Goal: Task Accomplishment & Management: Use online tool/utility

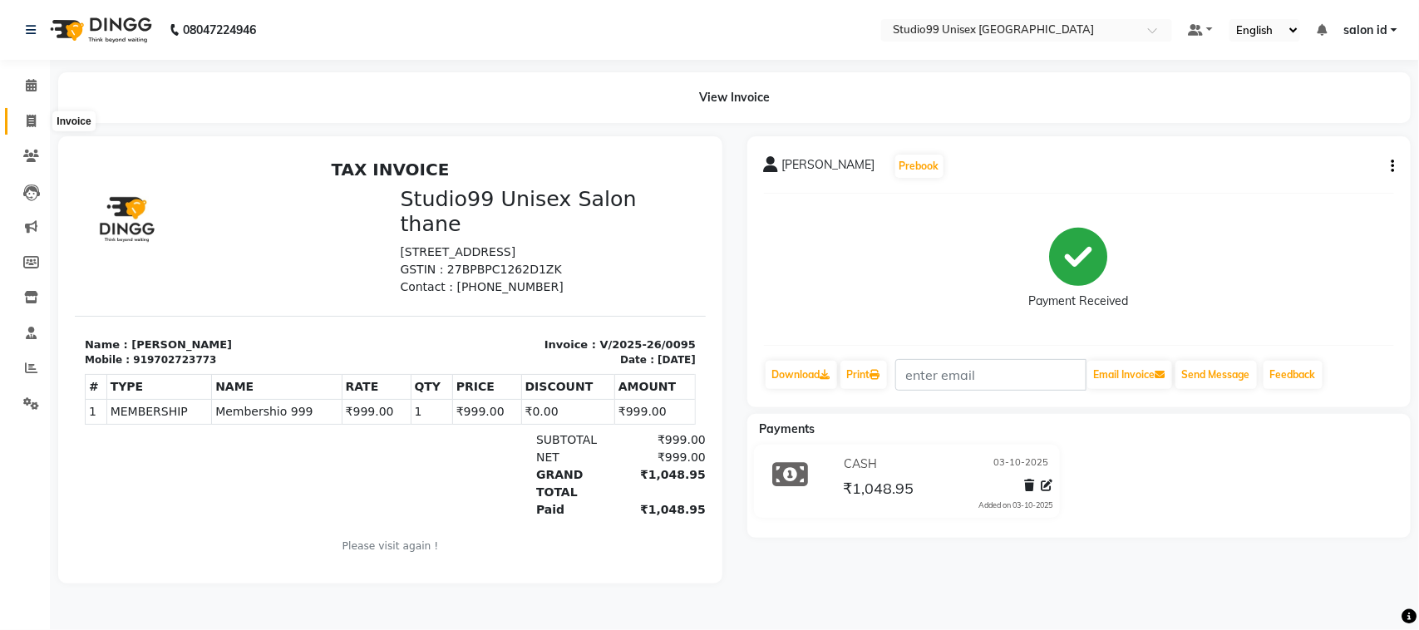
click at [27, 121] on icon at bounding box center [31, 121] width 9 height 12
select select "9023"
select select "service"
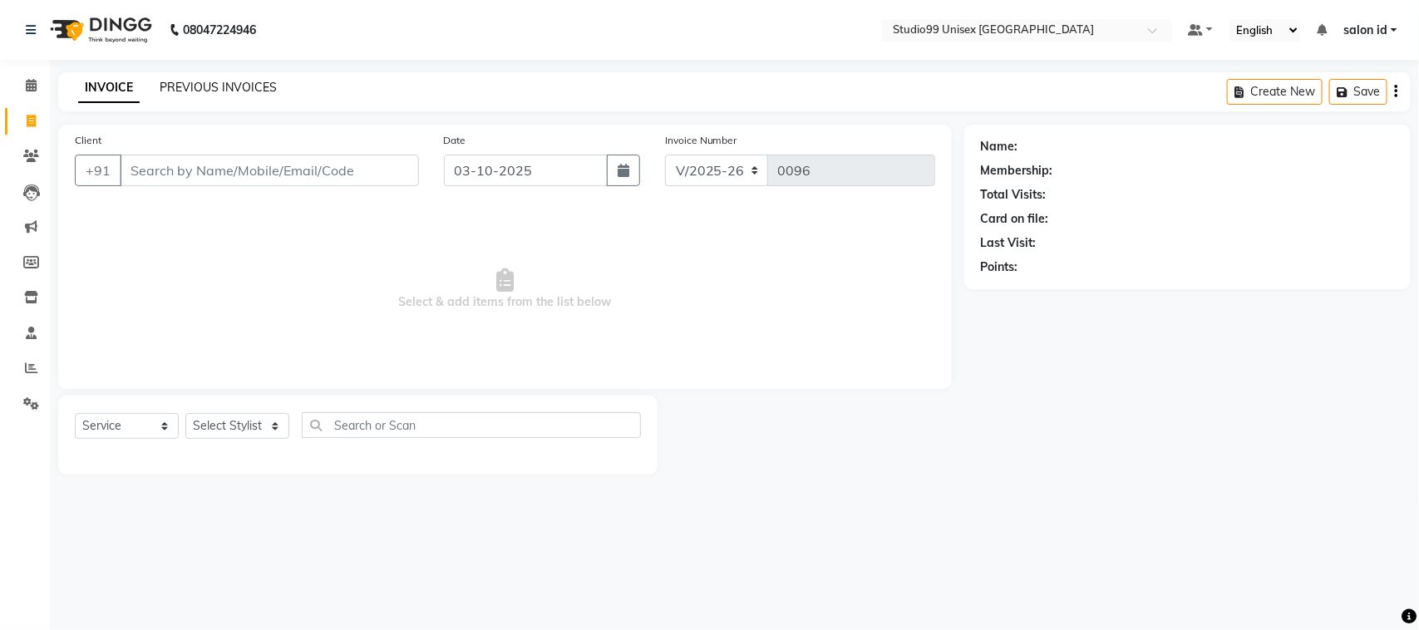
click at [258, 84] on link "PREVIOUS INVOICES" at bounding box center [218, 87] width 117 height 15
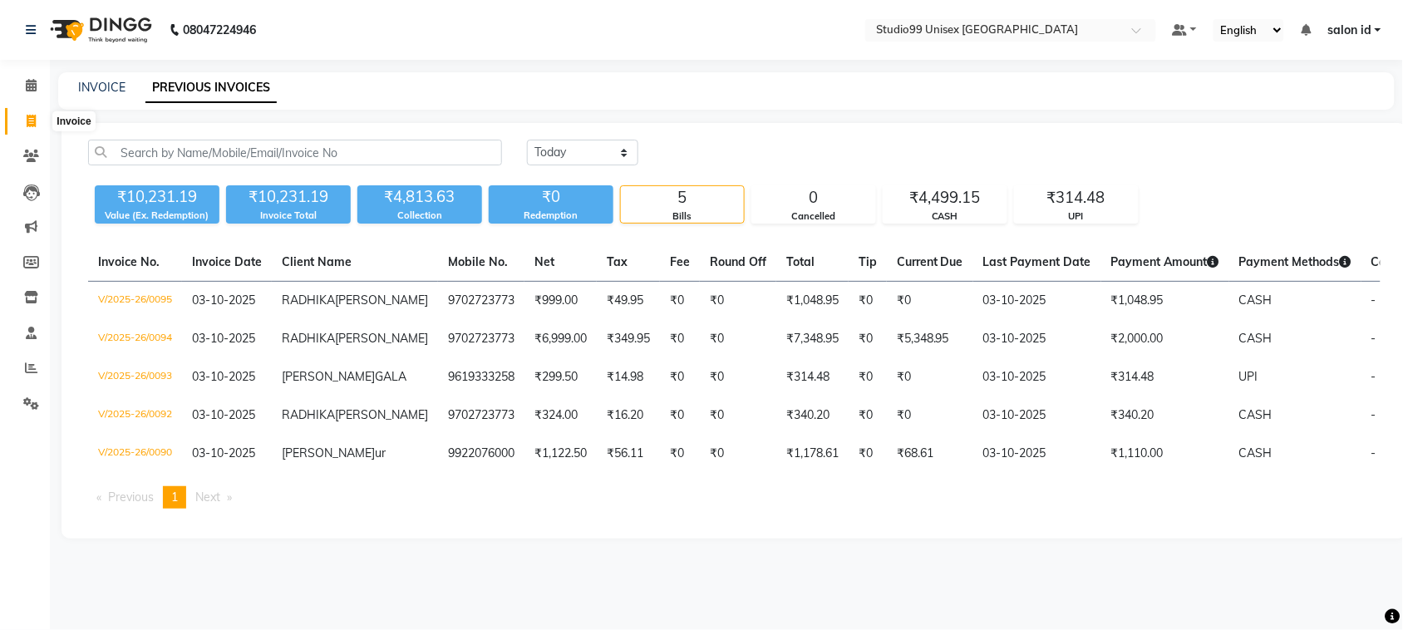
click at [33, 122] on icon at bounding box center [31, 121] width 9 height 12
select select "9023"
select select "service"
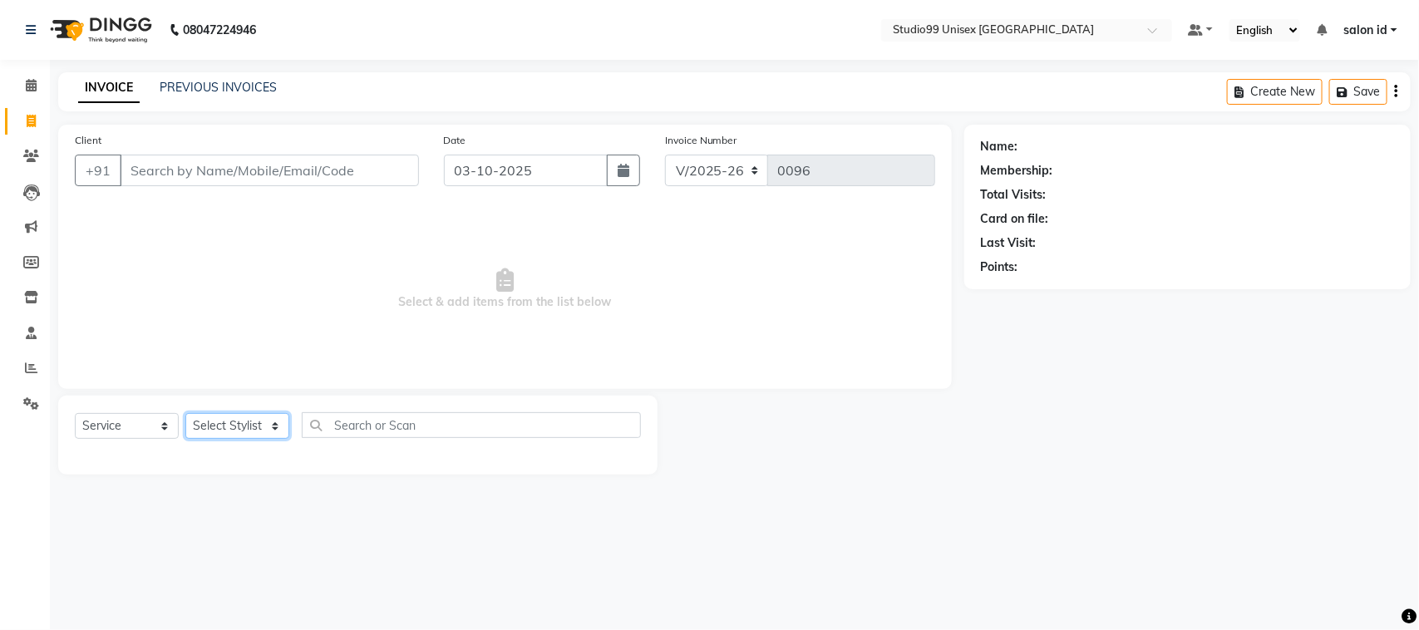
click at [274, 425] on select "Select Stylis[PERSON_NAME]A[PERSON_NAME]il salon id[PERSON_NAME]a[PERSON_NAME]M…" at bounding box center [237, 426] width 104 height 26
select select "92948"
click at [185, 413] on select "Select Stylis[PERSON_NAME]A[PERSON_NAME]il salon id[PERSON_NAME]a[PERSON_NAME]M…" at bounding box center [237, 426] width 104 height 26
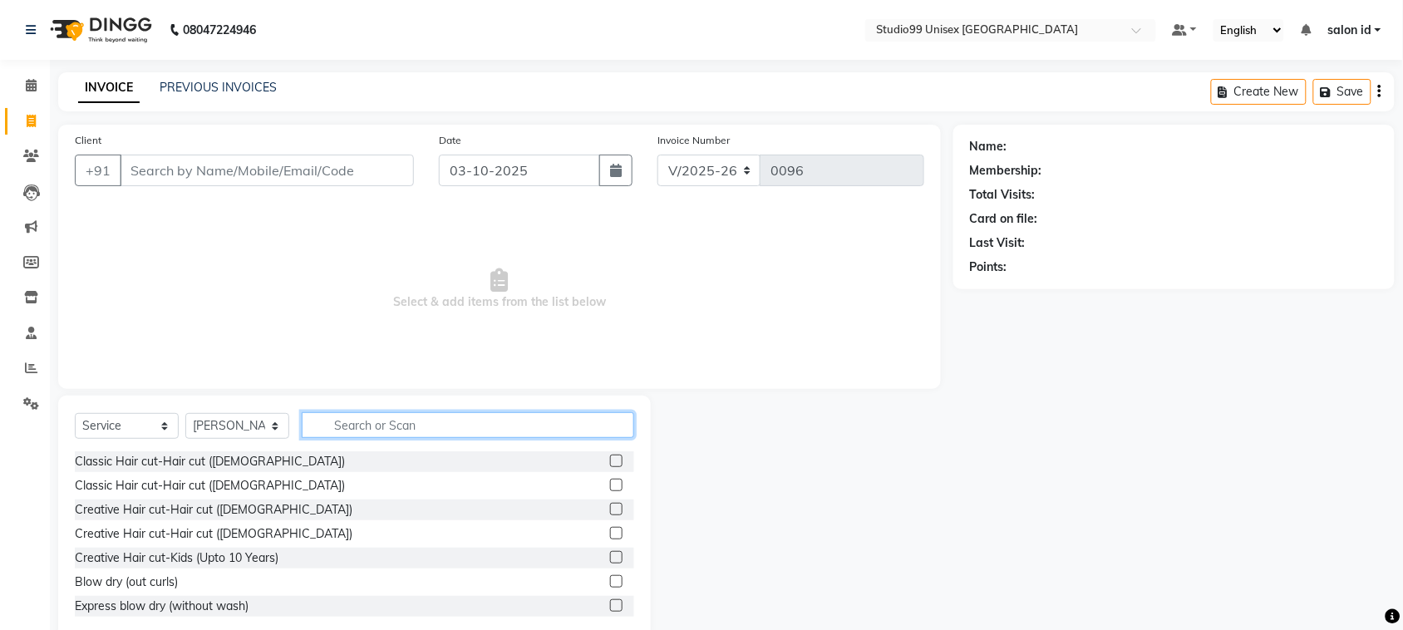
click at [385, 429] on input "text" at bounding box center [468, 425] width 332 height 26
